Goal: Task Accomplishment & Management: Manage account settings

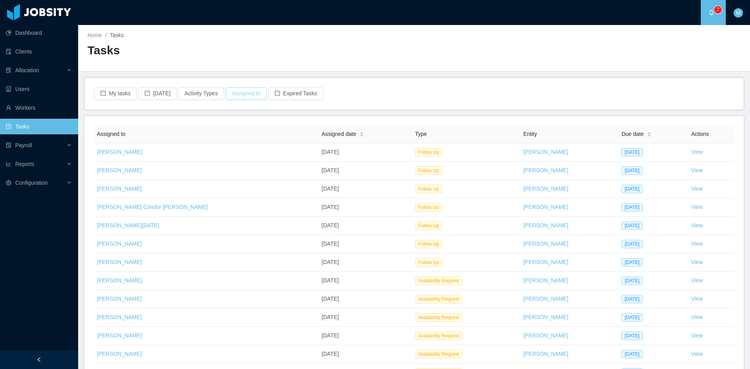
click at [252, 96] on button "Assigned to" at bounding box center [246, 94] width 41 height 13
click at [240, 129] on div "Assigned to" at bounding box center [240, 129] width 104 height 8
type input "**********"
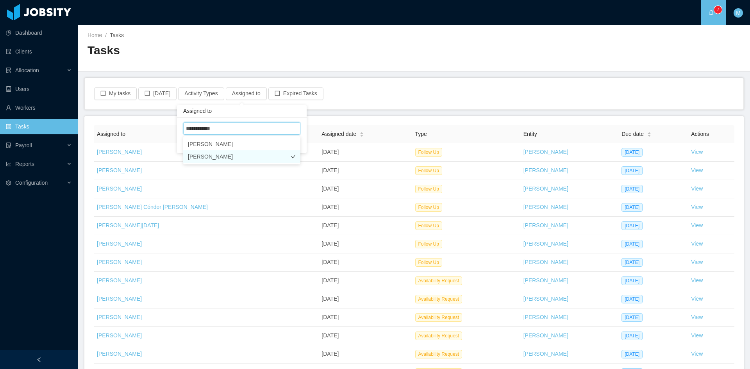
click at [218, 154] on li "[PERSON_NAME]" at bounding box center [241, 156] width 117 height 13
click at [314, 107] on div "My tasks [DATE] Activity Types Assigned to · 1 Expired Tasks" at bounding box center [414, 93] width 659 height 31
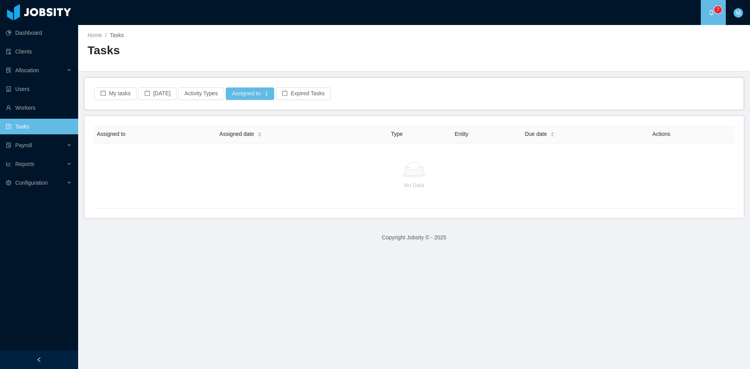
click at [711, 14] on icon "icon: bell" at bounding box center [711, 12] width 5 height 5
click at [127, 98] on button "My tasks" at bounding box center [115, 94] width 43 height 13
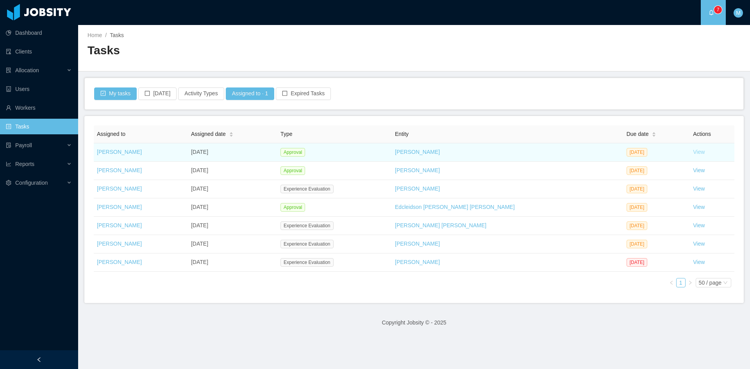
click at [693, 155] on link "View" at bounding box center [699, 152] width 12 height 6
